Goal: Task Accomplishment & Management: Complete application form

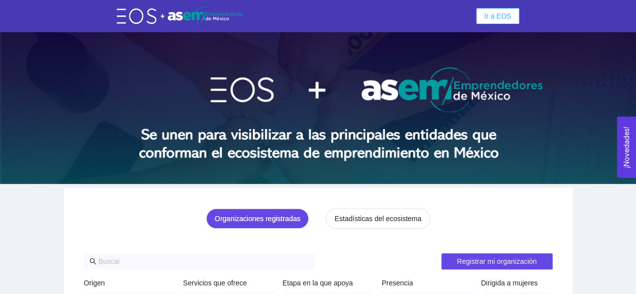
click at [495, 16] on span "Ir a EOS" at bounding box center [497, 16] width 27 height 11
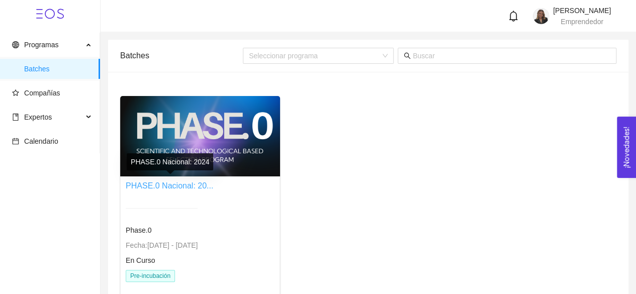
click at [156, 186] on link "PHASE.0 Nacional: 20..." at bounding box center [169, 186] width 87 height 9
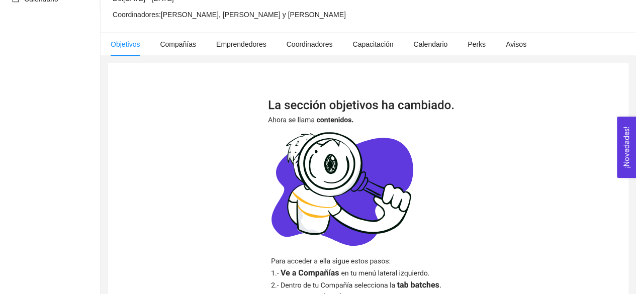
scroll to position [270, 0]
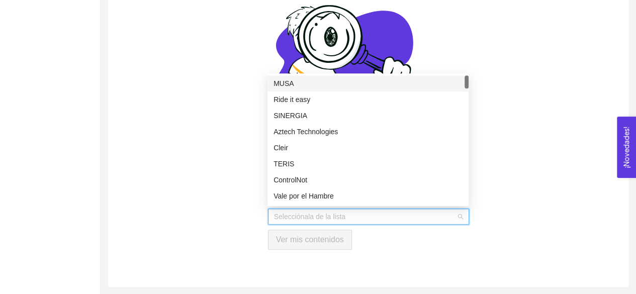
click at [291, 214] on input "search" at bounding box center [365, 216] width 182 height 15
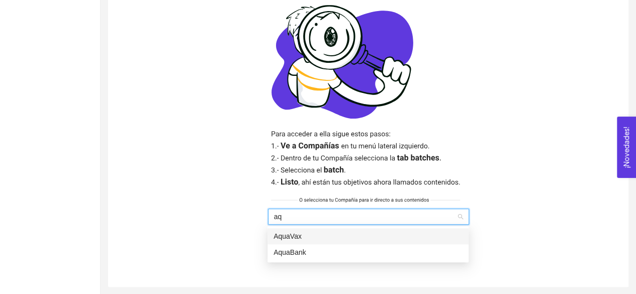
type input "aqu"
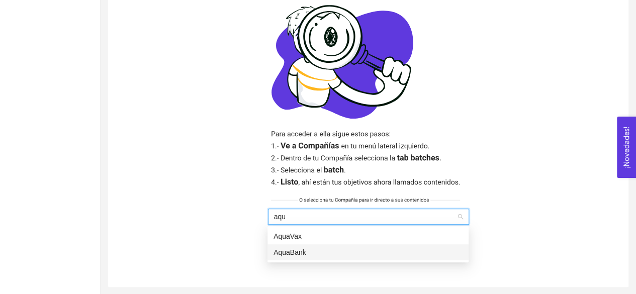
click at [297, 252] on div "AquaBank" at bounding box center [368, 252] width 189 height 11
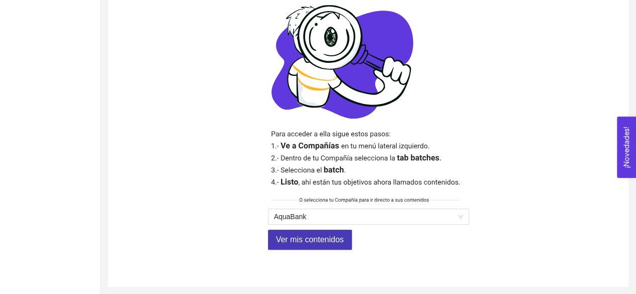
click at [305, 236] on span "Ver mis contenidos" at bounding box center [310, 239] width 68 height 13
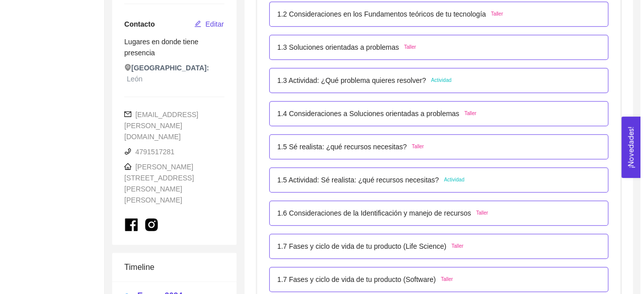
scroll to position [298, 0]
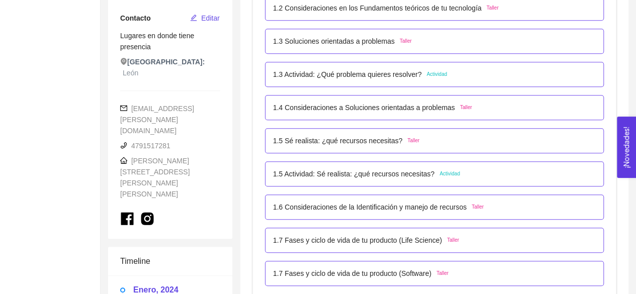
click at [317, 114] on div "1.4 Consideraciones a Soluciones orientadas a problemas Taller" at bounding box center [434, 107] width 339 height 25
click at [460, 114] on div "1.4 Consideraciones a Soluciones orientadas a problemas Taller" at bounding box center [434, 107] width 339 height 25
click at [398, 110] on p "1.4 Consideraciones a Soluciones orientadas a problemas" at bounding box center [364, 107] width 182 height 11
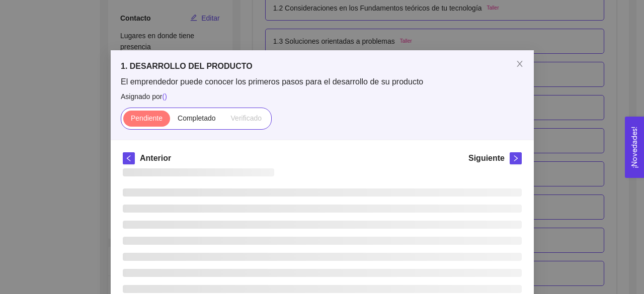
click at [398, 110] on div "Pendiente Completado Verificado" at bounding box center [322, 119] width 403 height 22
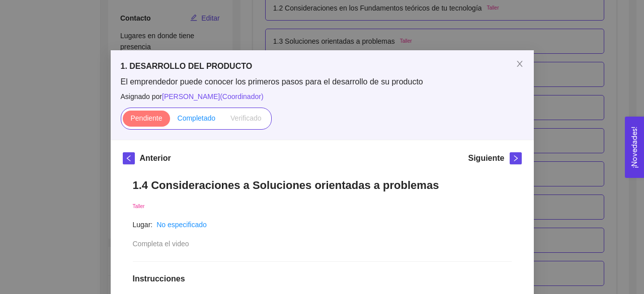
click at [196, 118] on span "Completado" at bounding box center [196, 118] width 38 height 8
click at [170, 121] on input "Completado" at bounding box center [170, 121] width 0 height 0
click at [517, 64] on icon "close" at bounding box center [519, 64] width 8 height 8
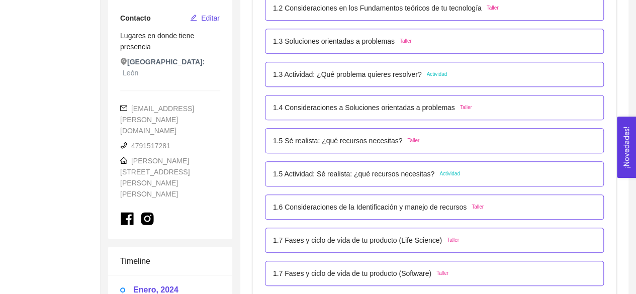
click at [395, 142] on div "1.5 Sé realista: ¿qué recursos necesitas? Taller" at bounding box center [346, 140] width 146 height 11
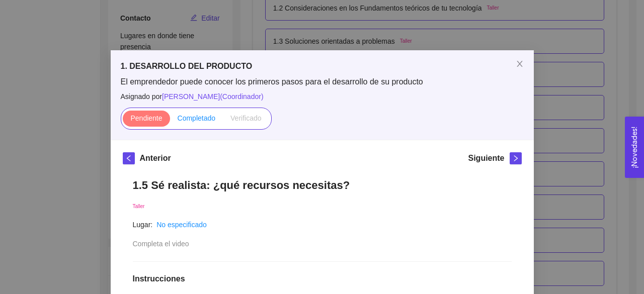
click at [197, 121] on span "Completado" at bounding box center [196, 118] width 38 height 8
click at [170, 121] on input "Completado" at bounding box center [170, 121] width 0 height 0
click at [518, 63] on icon "close" at bounding box center [519, 64] width 8 height 8
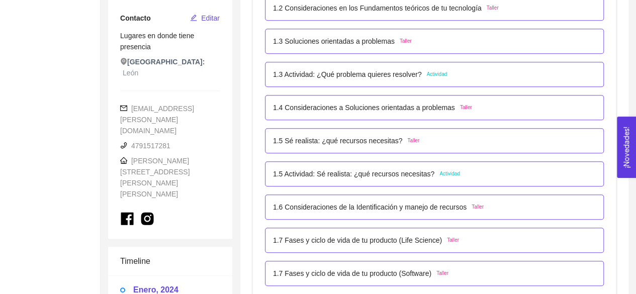
click at [438, 180] on div "1.5 Actividad: Sé realista: ¿qué recursos necesitas? Actividad" at bounding box center [434, 173] width 339 height 25
click at [439, 180] on div "1.5 Actividad: Sé realista: ¿qué recursos necesitas? Actividad" at bounding box center [434, 173] width 339 height 25
click at [437, 180] on div "1.5 Actividad: Sé realista: ¿qué recursos necesitas? Actividad" at bounding box center [434, 173] width 339 height 25
click at [427, 179] on div "1.5 Actividad: Sé realista: ¿qué recursos necesitas? Actividad" at bounding box center [366, 173] width 187 height 11
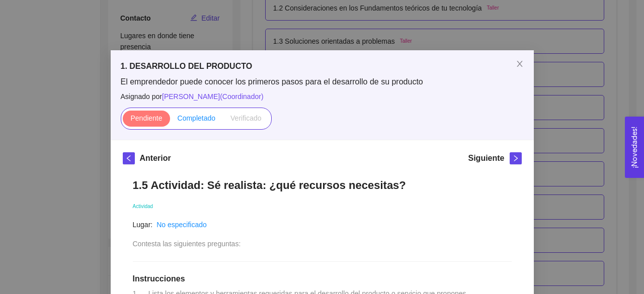
click at [201, 118] on span "Completado" at bounding box center [196, 118] width 38 height 8
click at [170, 121] on input "Completado" at bounding box center [170, 121] width 0 height 0
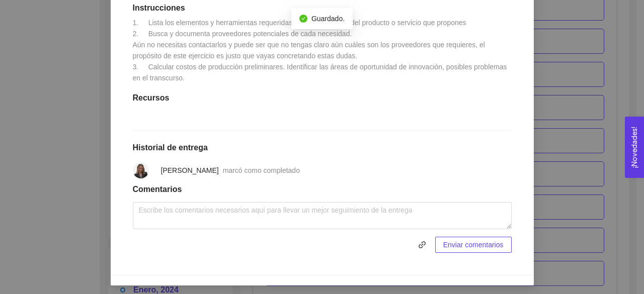
scroll to position [284, 0]
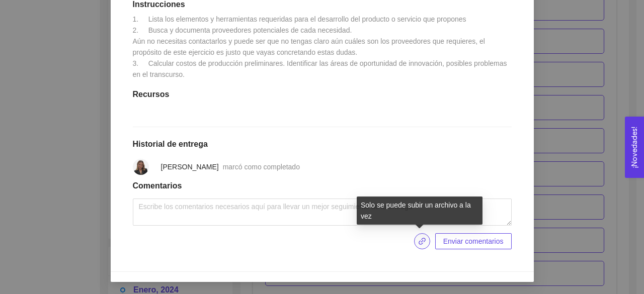
click at [418, 245] on icon "link" at bounding box center [422, 241] width 8 height 8
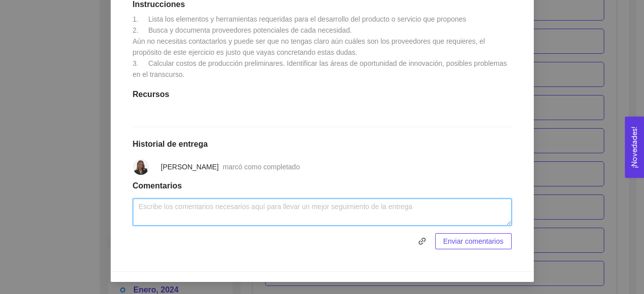
click at [221, 211] on textarea at bounding box center [322, 212] width 379 height 27
type textarea "c"
type textarea "Completado"
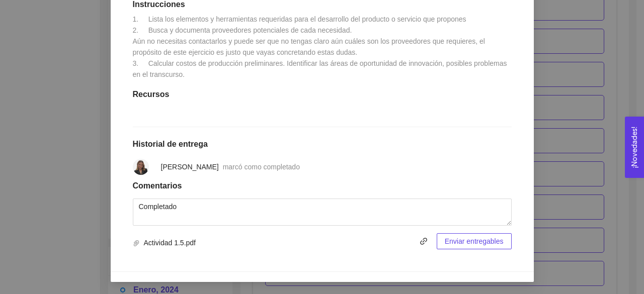
click at [444, 241] on span "Enviar entregables" at bounding box center [473, 241] width 59 height 11
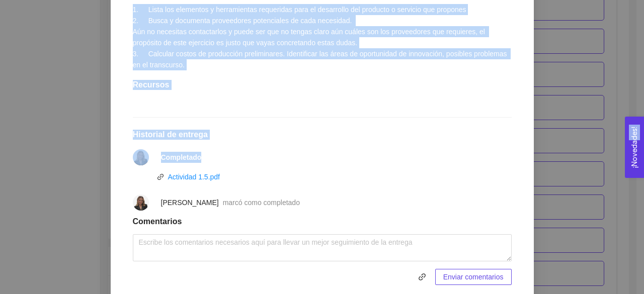
drag, startPoint x: 635, startPoint y: 181, endPoint x: 634, endPoint y: 145, distance: 35.7
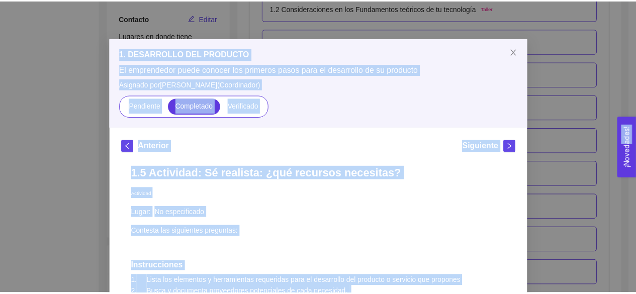
scroll to position [7, 0]
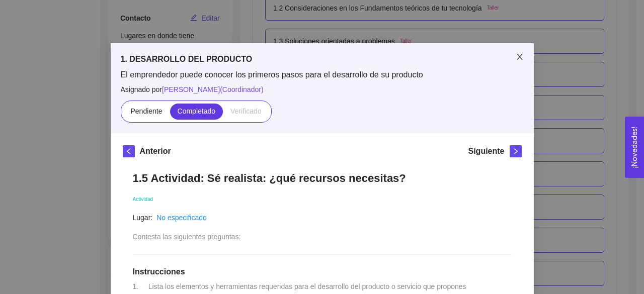
click at [514, 61] on span "Close" at bounding box center [519, 57] width 28 height 28
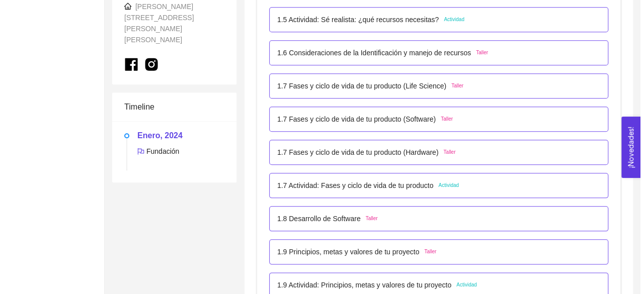
scroll to position [447, 0]
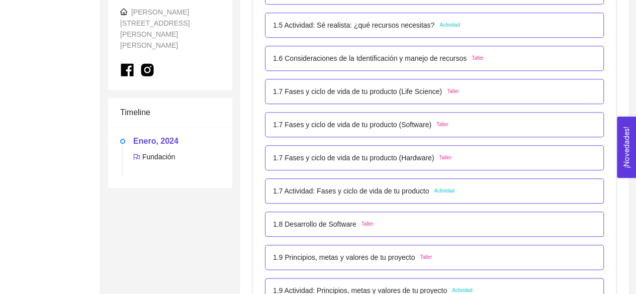
click at [441, 67] on div "1.6 Consideraciones de la Identificación y manejo de recursos Taller" at bounding box center [434, 58] width 339 height 25
click at [474, 63] on div "1.6 Consideraciones de la Identificación y manejo de recursos Taller" at bounding box center [378, 58] width 211 height 11
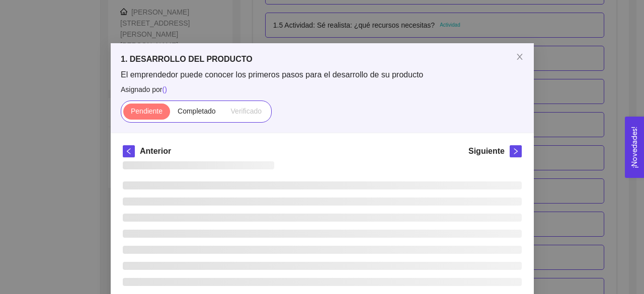
scroll to position [6, 0]
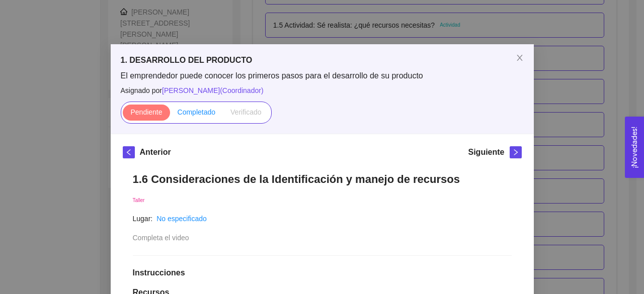
click at [206, 117] on label "Completado" at bounding box center [196, 113] width 53 height 16
click at [170, 115] on input "Completado" at bounding box center [170, 115] width 0 height 0
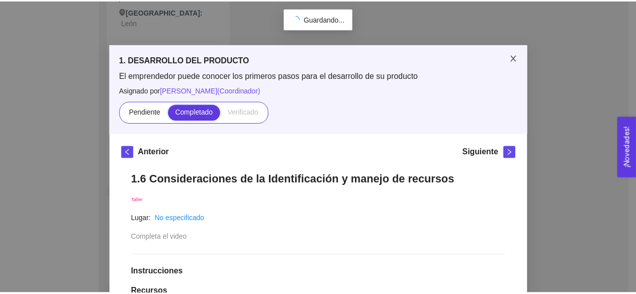
scroll to position [302, 0]
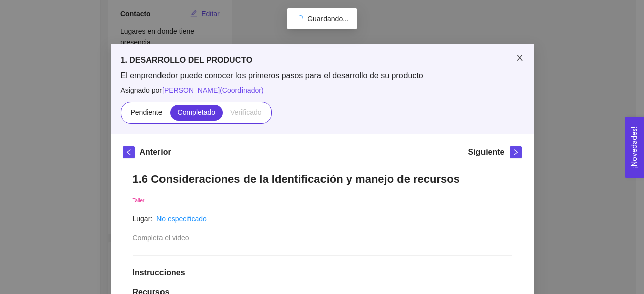
click at [518, 54] on icon "close" at bounding box center [519, 58] width 8 height 8
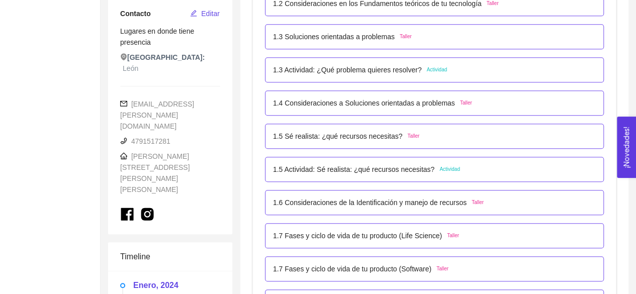
click at [454, 235] on div "1.7 Fases y ciclo de vida de tu producto (Life Science) Taller" at bounding box center [434, 235] width 323 height 11
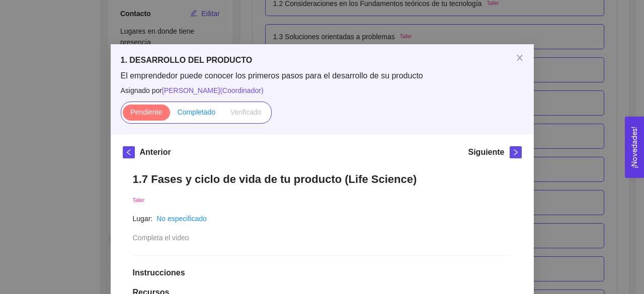
click at [177, 115] on span "Completado" at bounding box center [196, 112] width 38 height 8
click at [170, 115] on input "Completado" at bounding box center [170, 115] width 0 height 0
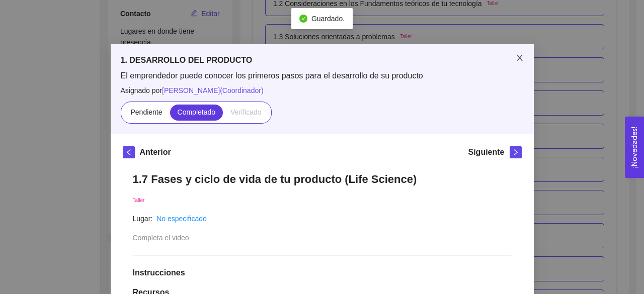
click at [521, 61] on span "Close" at bounding box center [519, 58] width 28 height 28
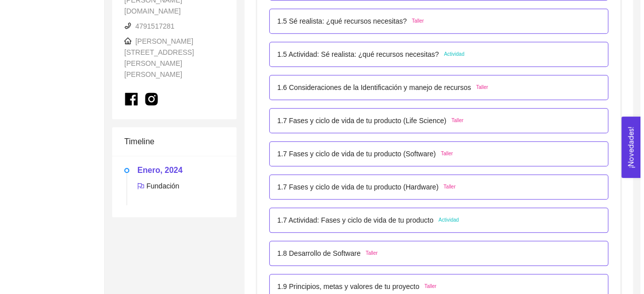
scroll to position [423, 0]
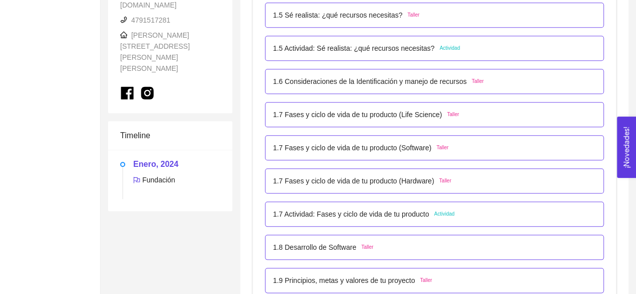
click at [441, 152] on div "1.7 Fases y ciclo de vida de tu producto (Software) Taller" at bounding box center [360, 147] width 175 height 11
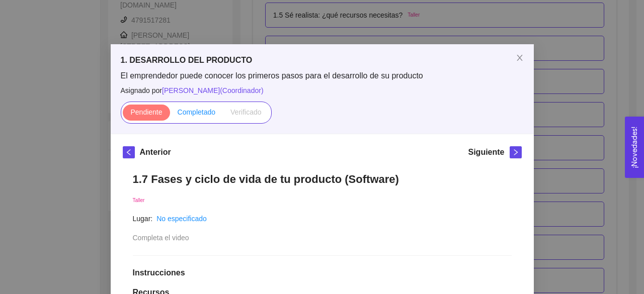
click at [189, 110] on span "Completado" at bounding box center [196, 112] width 38 height 8
click at [170, 115] on input "Completado" at bounding box center [170, 115] width 0 height 0
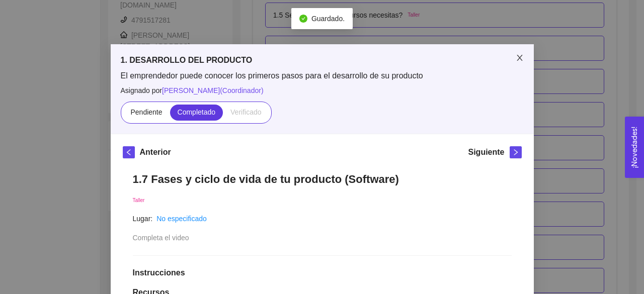
click at [518, 57] on icon "close" at bounding box center [519, 58] width 8 height 8
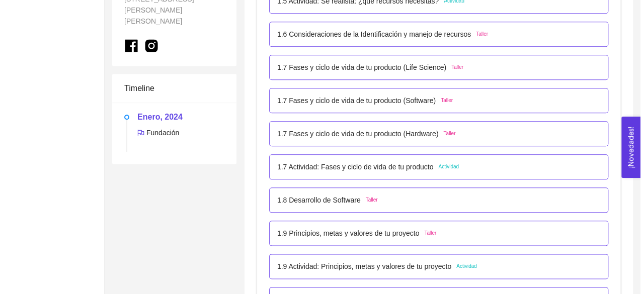
scroll to position [516, 0]
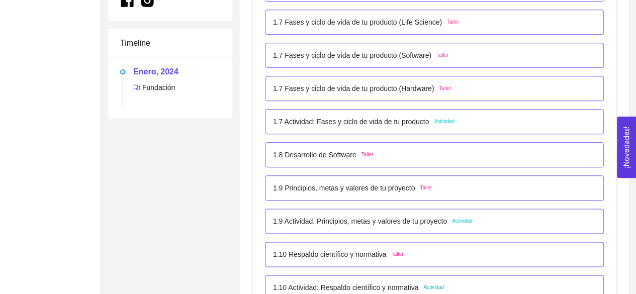
click at [439, 126] on div "1.7 Actividad: Fases y ciclo de vida de tu producto Actividad" at bounding box center [364, 121] width 182 height 11
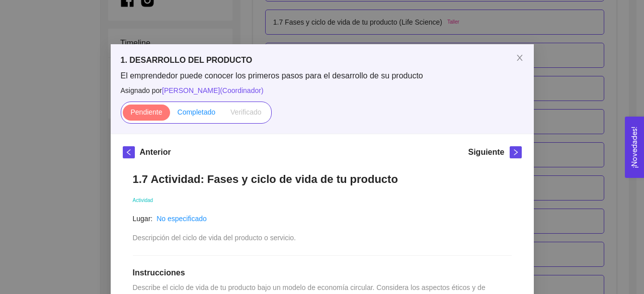
click at [208, 115] on span "Completado" at bounding box center [196, 112] width 38 height 8
click at [170, 115] on input "Completado" at bounding box center [170, 115] width 0 height 0
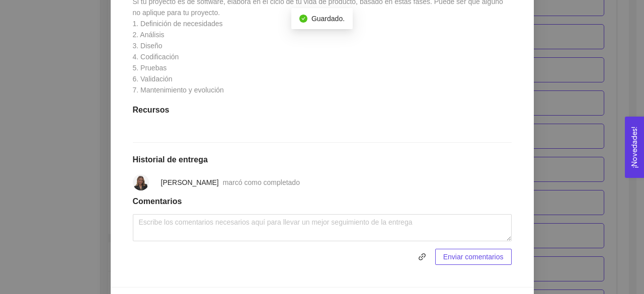
scroll to position [439, 0]
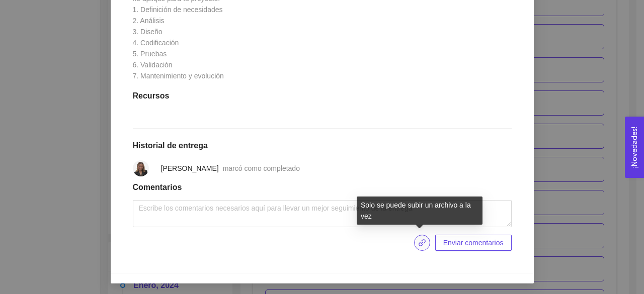
click at [421, 243] on icon "link" at bounding box center [422, 243] width 8 height 8
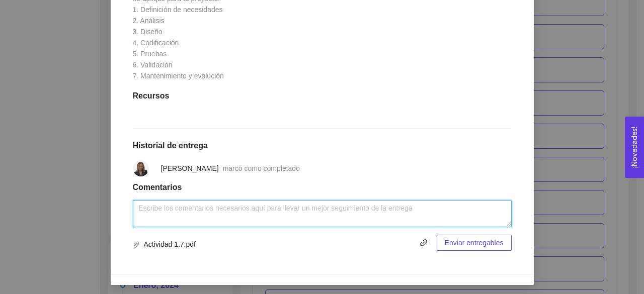
click at [211, 212] on textarea at bounding box center [322, 213] width 379 height 27
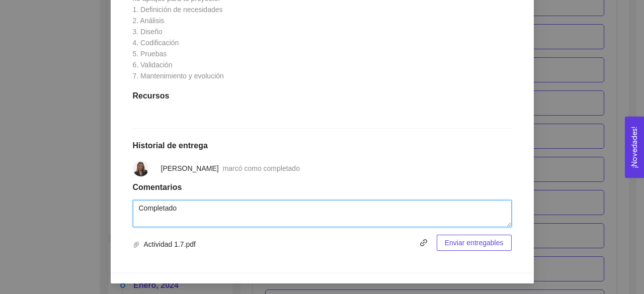
type textarea "Completado"
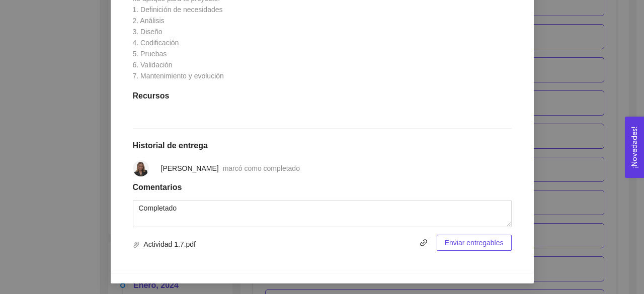
click at [455, 240] on span "Enviar entregables" at bounding box center [473, 242] width 59 height 11
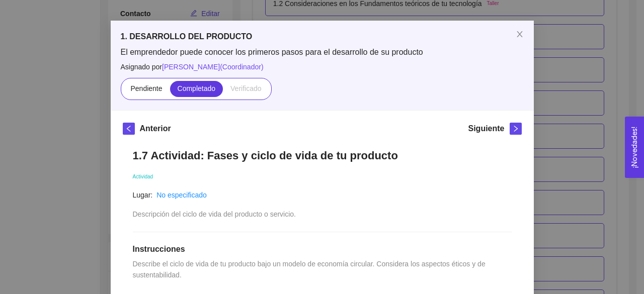
scroll to position [29, 0]
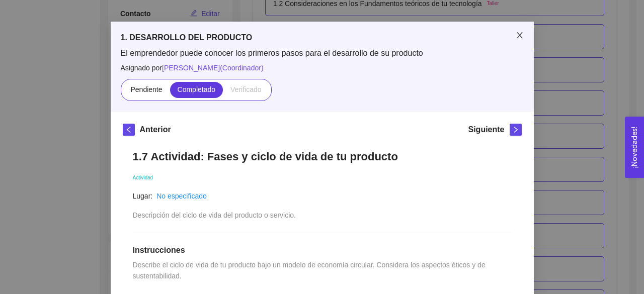
click at [515, 38] on icon "close" at bounding box center [519, 35] width 8 height 8
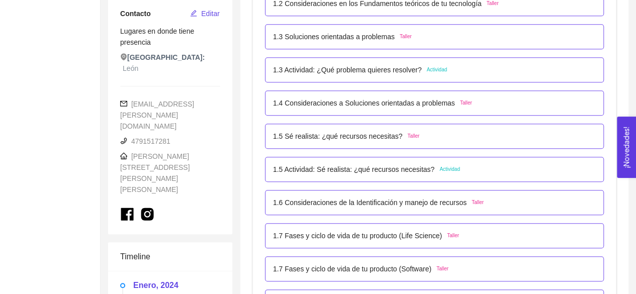
click at [437, 265] on span "Taller" at bounding box center [442, 269] width 12 height 8
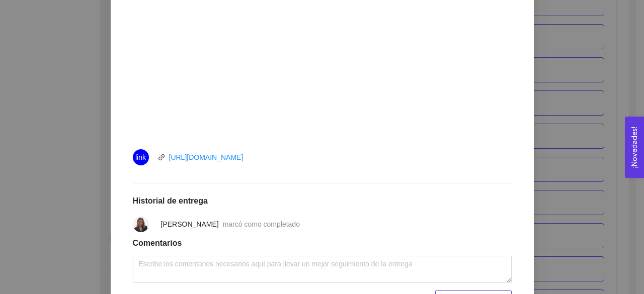
scroll to position [427, 0]
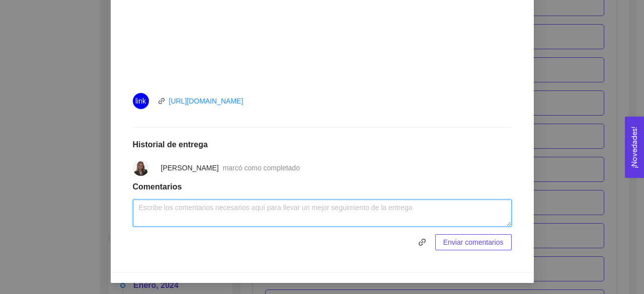
click at [282, 209] on textarea at bounding box center [322, 213] width 379 height 27
type textarea "Completado"
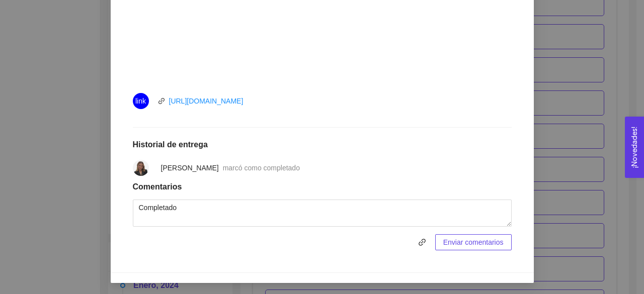
click at [467, 245] on span "Enviar comentarios" at bounding box center [473, 242] width 60 height 11
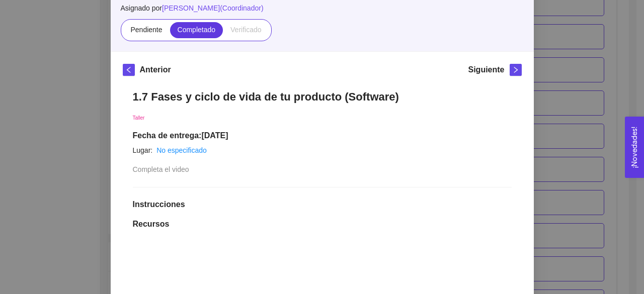
scroll to position [34, 0]
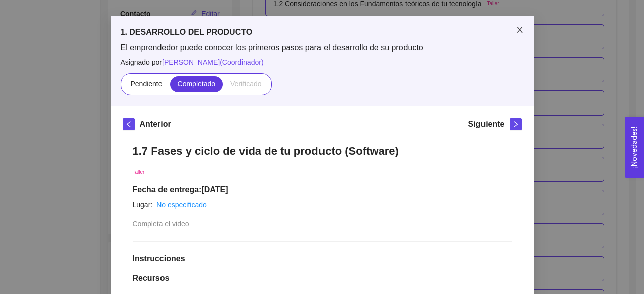
click at [520, 27] on span "Close" at bounding box center [519, 30] width 28 height 28
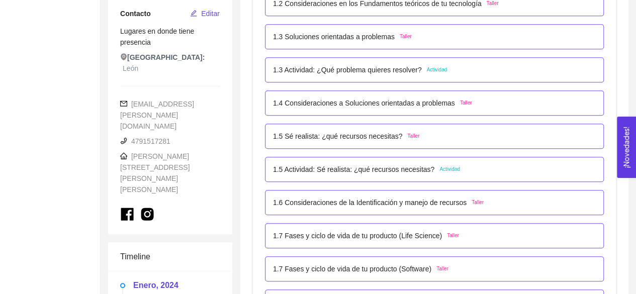
click at [447, 237] on span "Taller" at bounding box center [453, 236] width 12 height 8
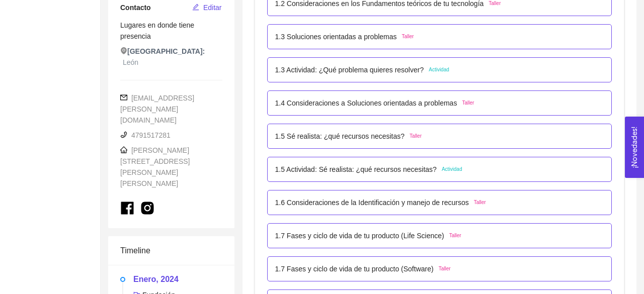
scroll to position [6, 0]
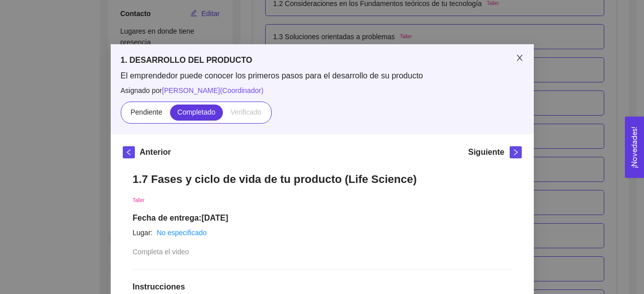
click at [516, 52] on span "Close" at bounding box center [519, 58] width 28 height 28
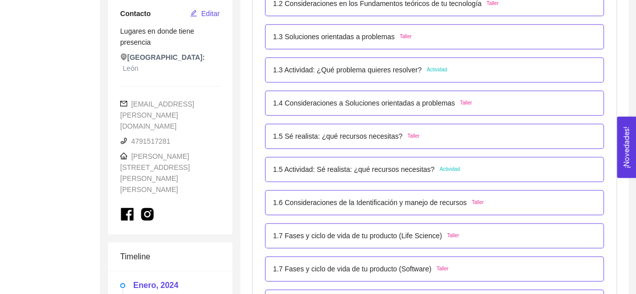
click at [472, 202] on span "Taller" at bounding box center [478, 203] width 12 height 8
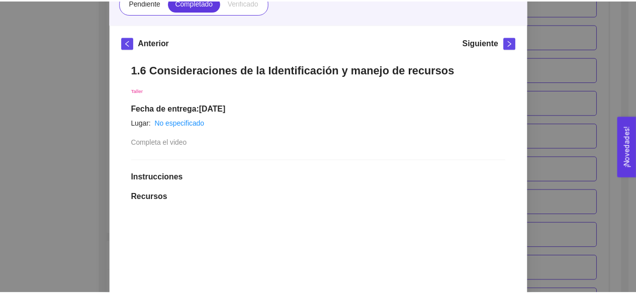
scroll to position [0, 0]
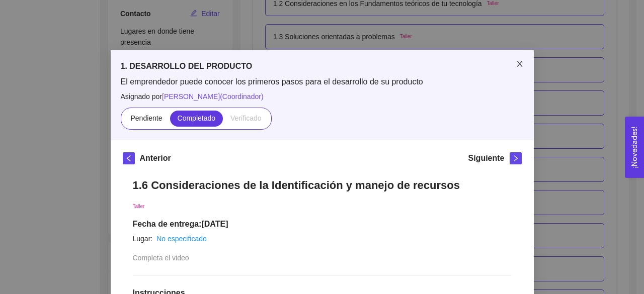
click at [508, 66] on span "Close" at bounding box center [519, 64] width 28 height 28
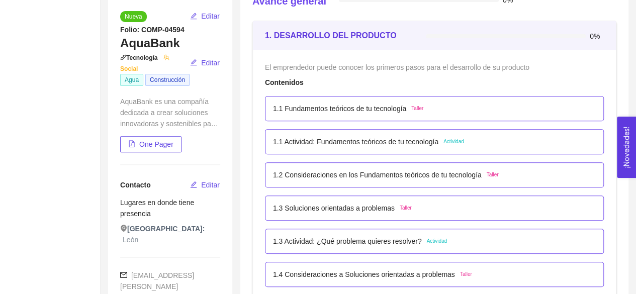
scroll to position [108, 0]
